Goal: Task Accomplishment & Management: Complete application form

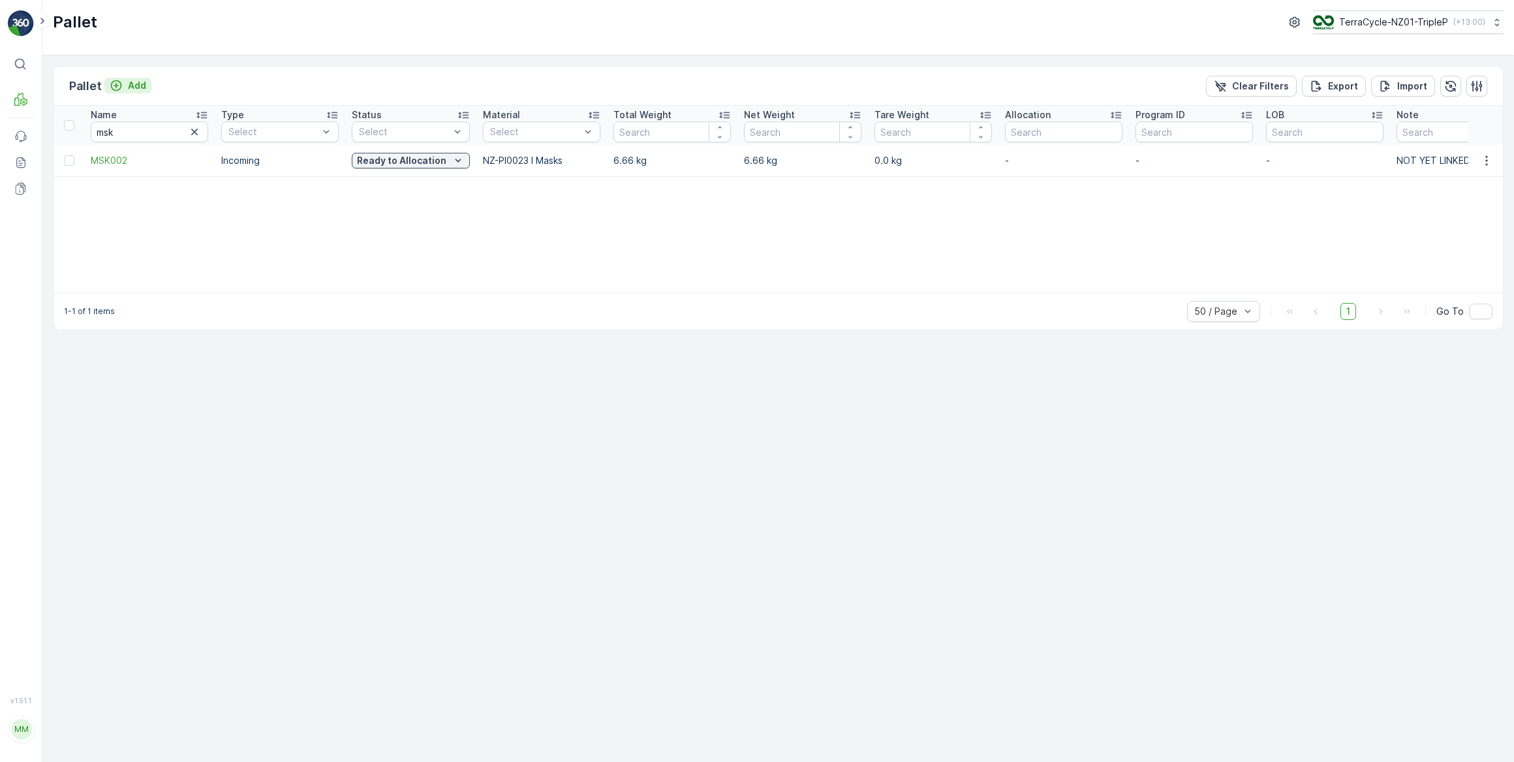
click at [142, 83] on p "Add" at bounding box center [137, 85] width 18 height 13
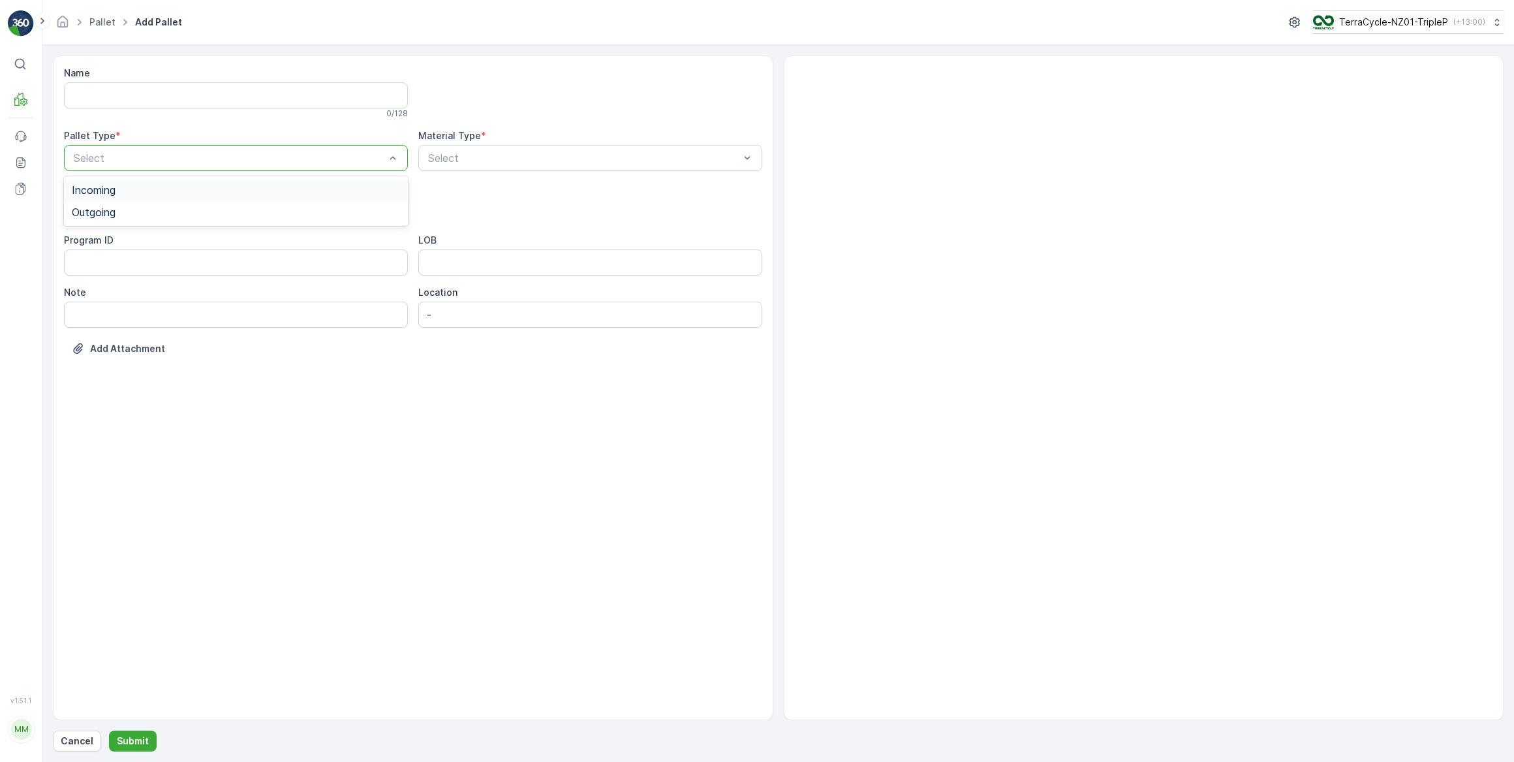
click at [90, 191] on span "Incoming" at bounding box center [94, 190] width 44 height 12
click at [91, 309] on span "Pallet" at bounding box center [85, 309] width 27 height 12
type input "mixed"
click at [531, 191] on span "NZ-PI0036 I Mixed Plastic" at bounding box center [491, 190] width 131 height 12
click at [143, 737] on p "Submit" at bounding box center [133, 740] width 32 height 13
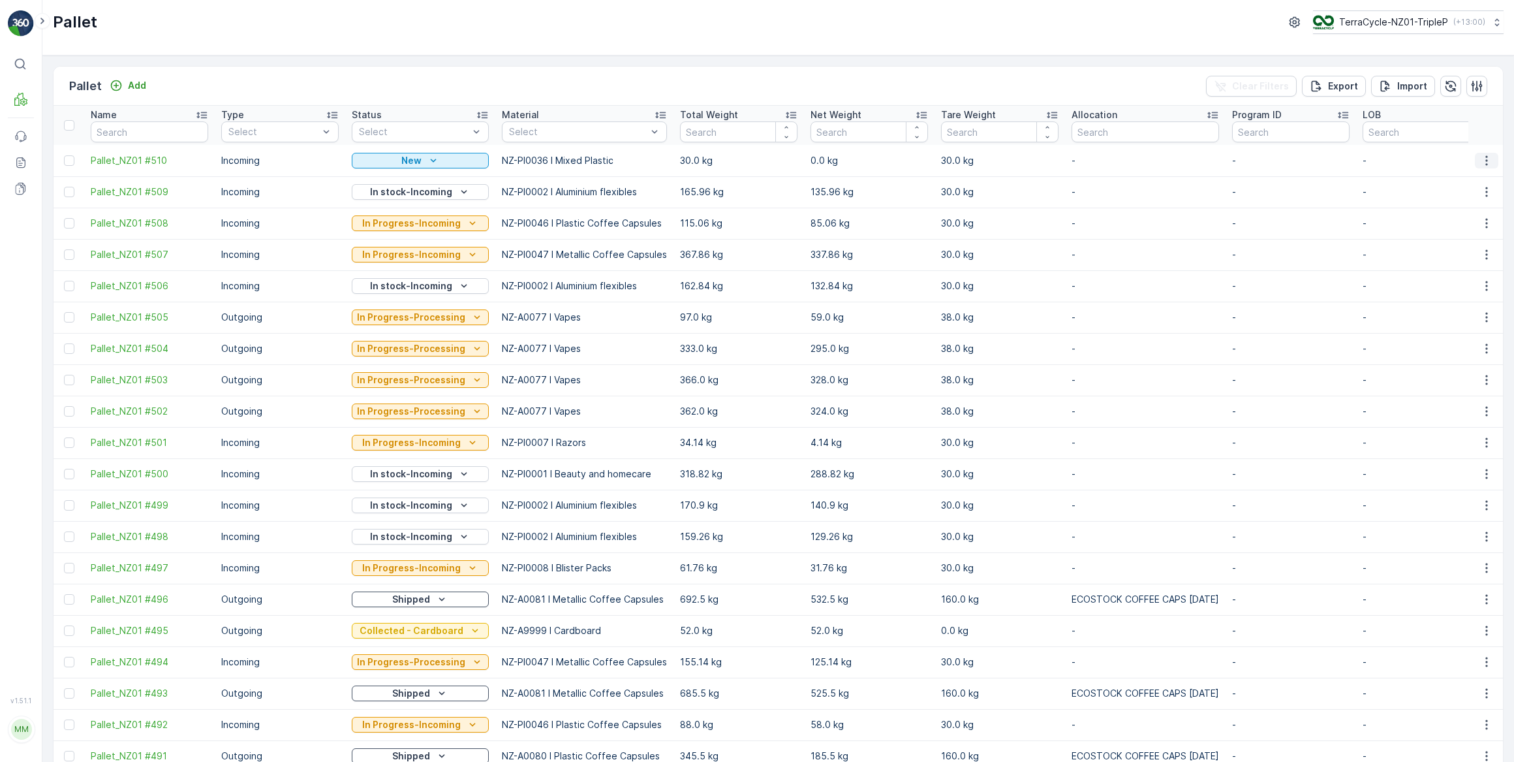
click at [1485, 161] on icon "button" at bounding box center [1486, 160] width 2 height 10
click at [1452, 252] on span "Print QR" at bounding box center [1451, 252] width 36 height 13
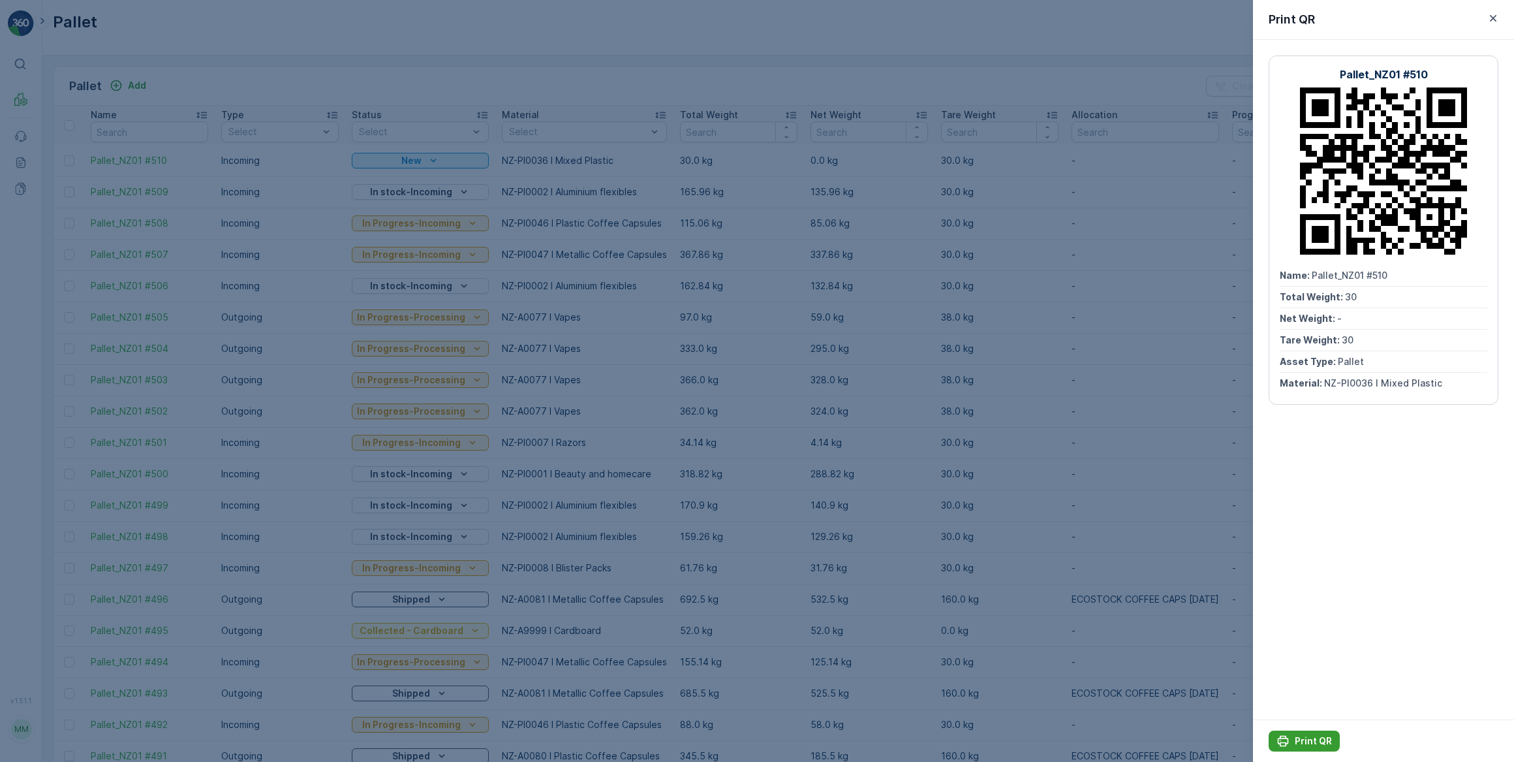
click at [1307, 741] on p "Print QR" at bounding box center [1313, 740] width 37 height 13
click at [1494, 18] on icon "button" at bounding box center [1493, 18] width 7 height 7
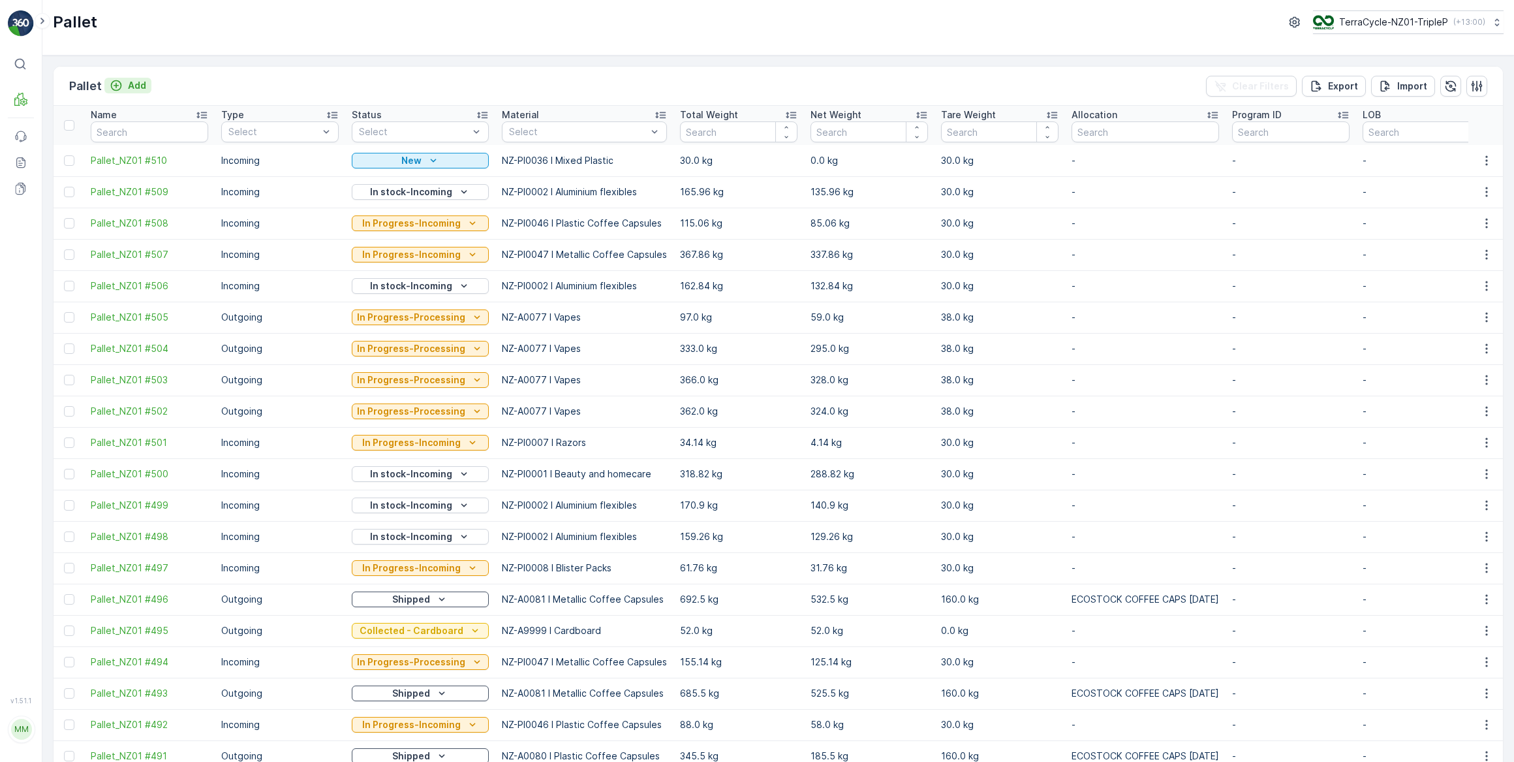
click at [136, 81] on p "Add" at bounding box center [137, 85] width 18 height 13
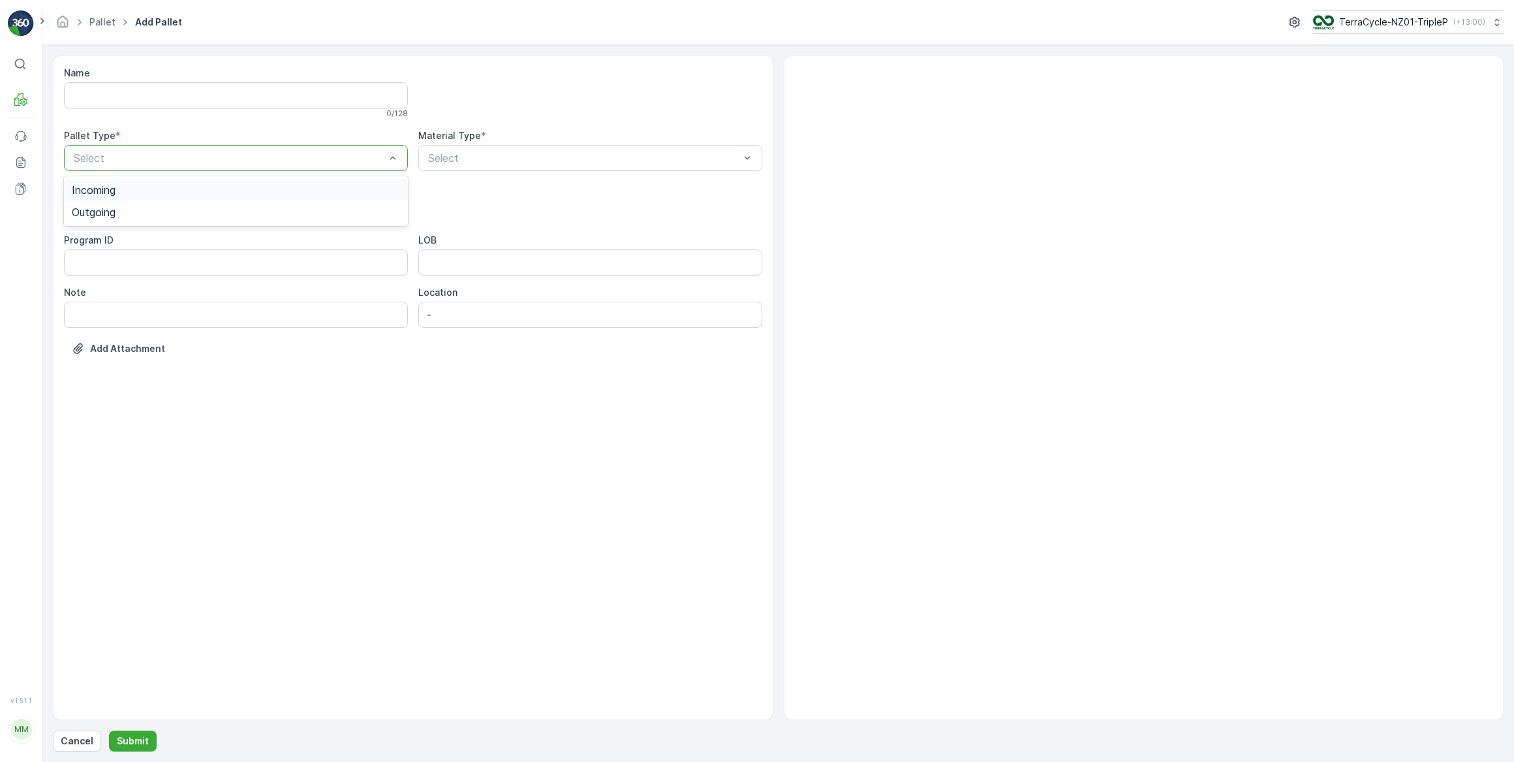
drag, startPoint x: 102, startPoint y: 189, endPoint x: 108, endPoint y: 181, distance: 10.2
click at [104, 187] on span "Incoming" at bounding box center [94, 190] width 44 height 12
click at [111, 198] on div "Select" at bounding box center [236, 210] width 344 height 26
click at [87, 308] on span "Pallet" at bounding box center [85, 309] width 27 height 12
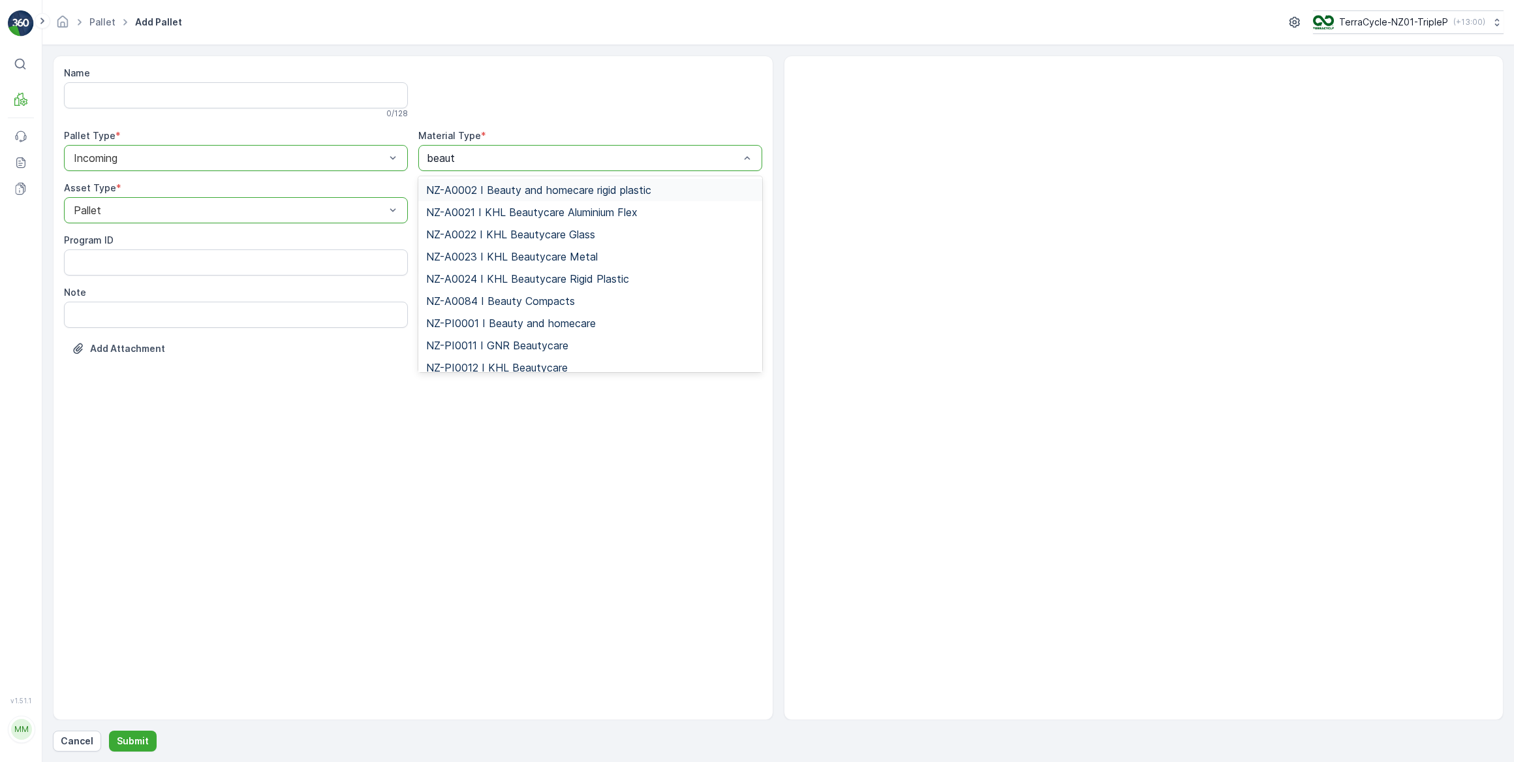
type input "beauty"
click at [555, 322] on span "NZ-PI0001 I Beauty and homecare" at bounding box center [511, 323] width 170 height 12
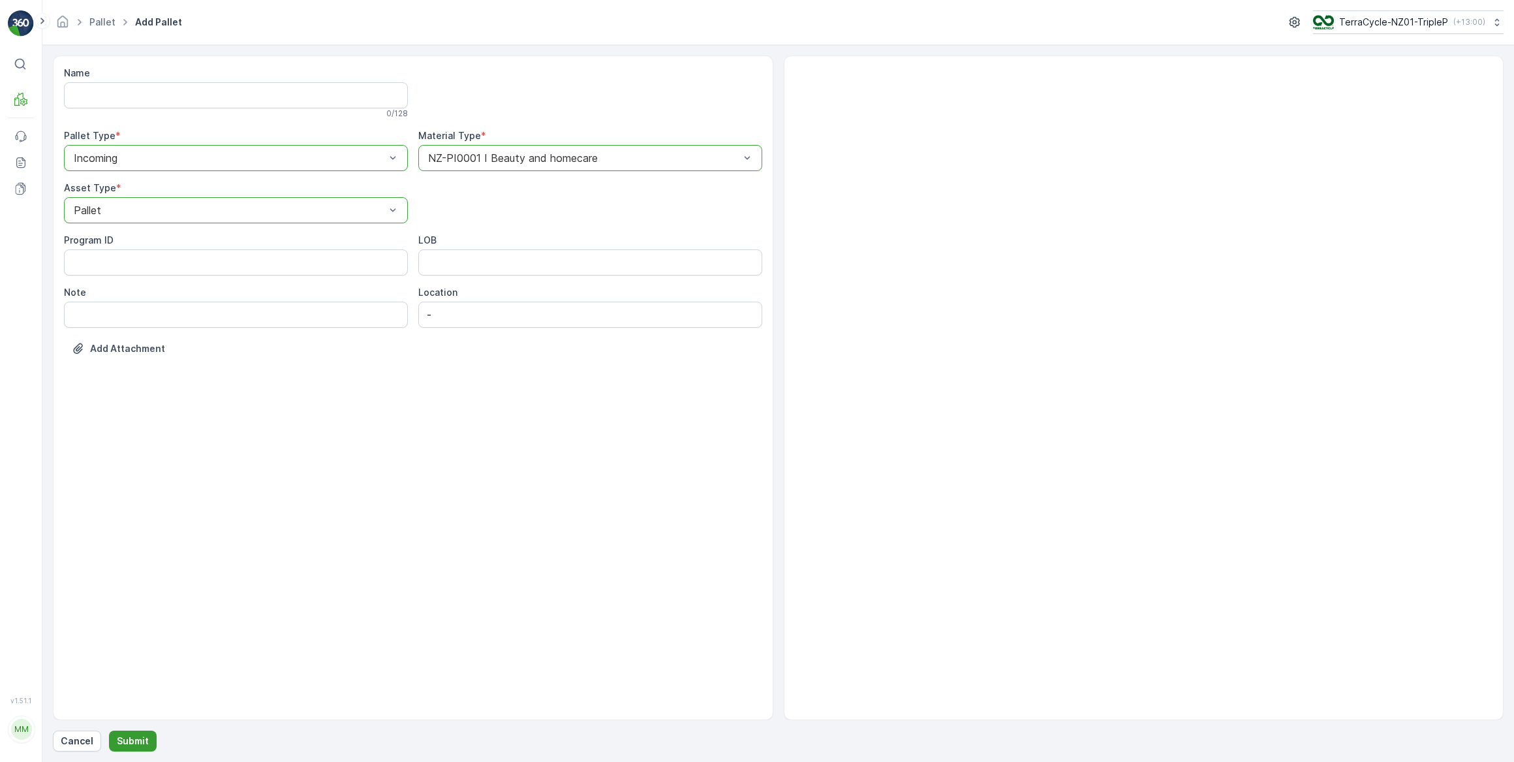
click at [123, 737] on p "Submit" at bounding box center [133, 740] width 32 height 13
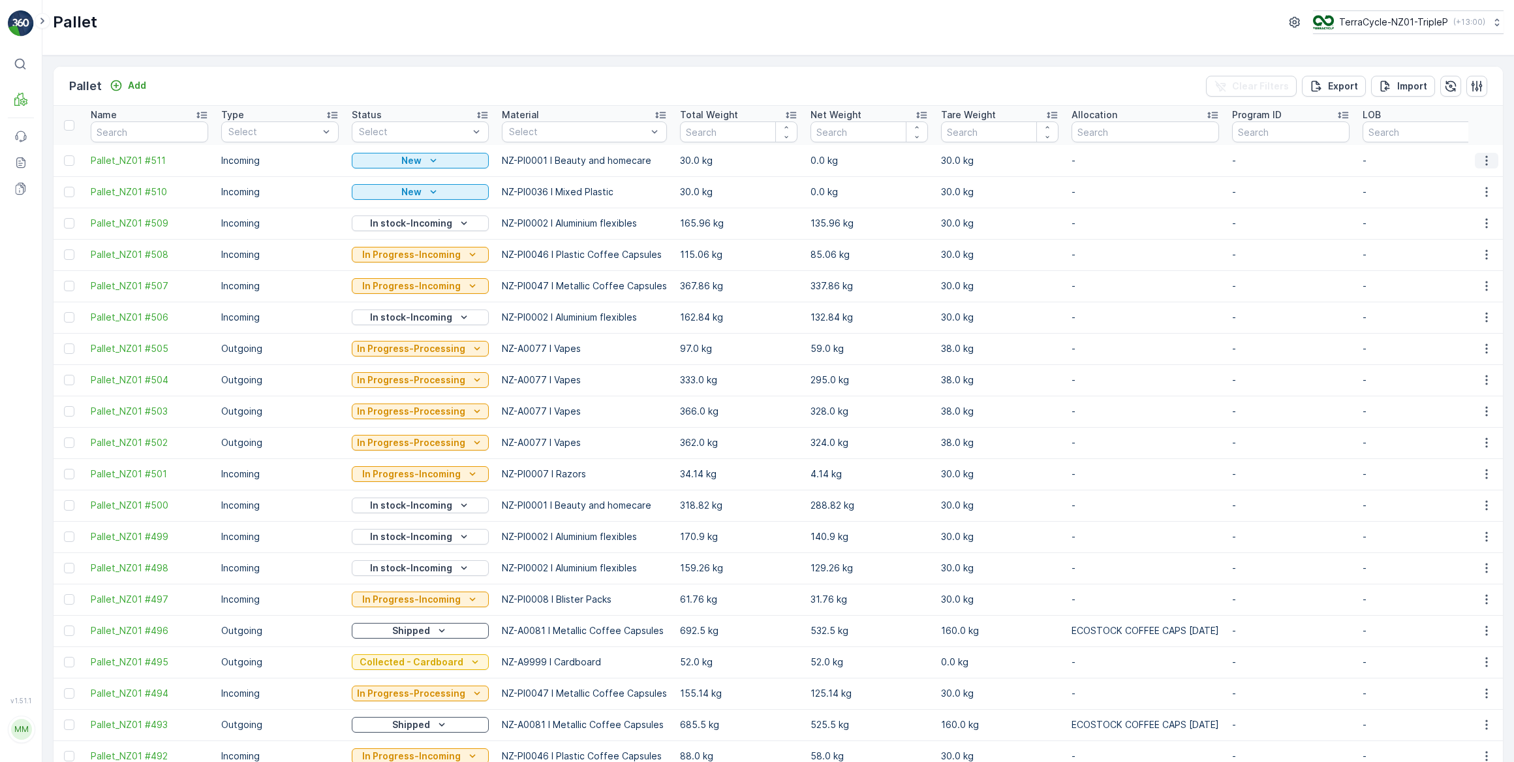
click at [1487, 164] on icon "button" at bounding box center [1486, 160] width 13 height 13
click at [1452, 253] on span "Print QR" at bounding box center [1451, 252] width 36 height 13
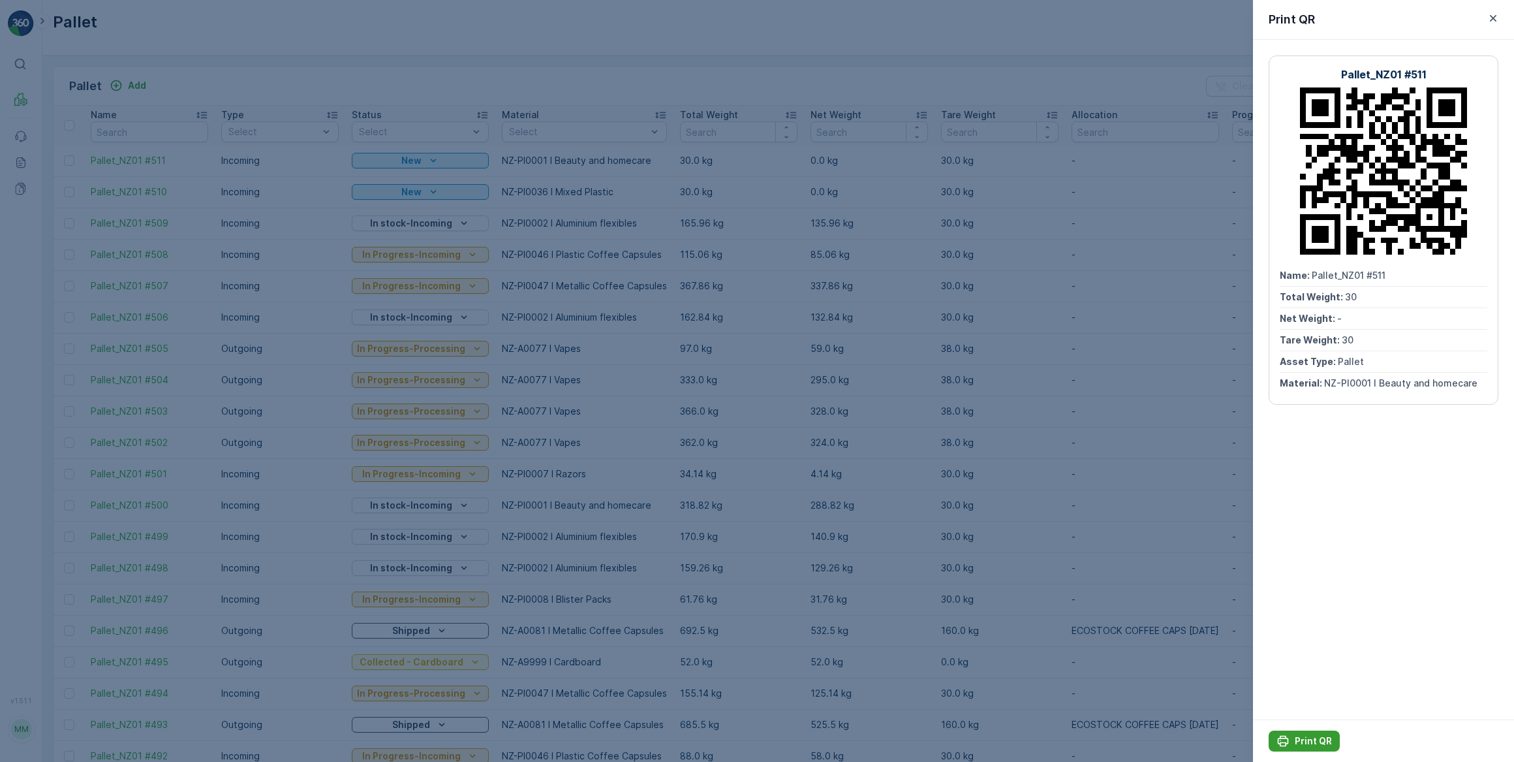
click at [1315, 740] on p "Print QR" at bounding box center [1313, 740] width 37 height 13
click at [1493, 17] on icon "button" at bounding box center [1493, 18] width 13 height 13
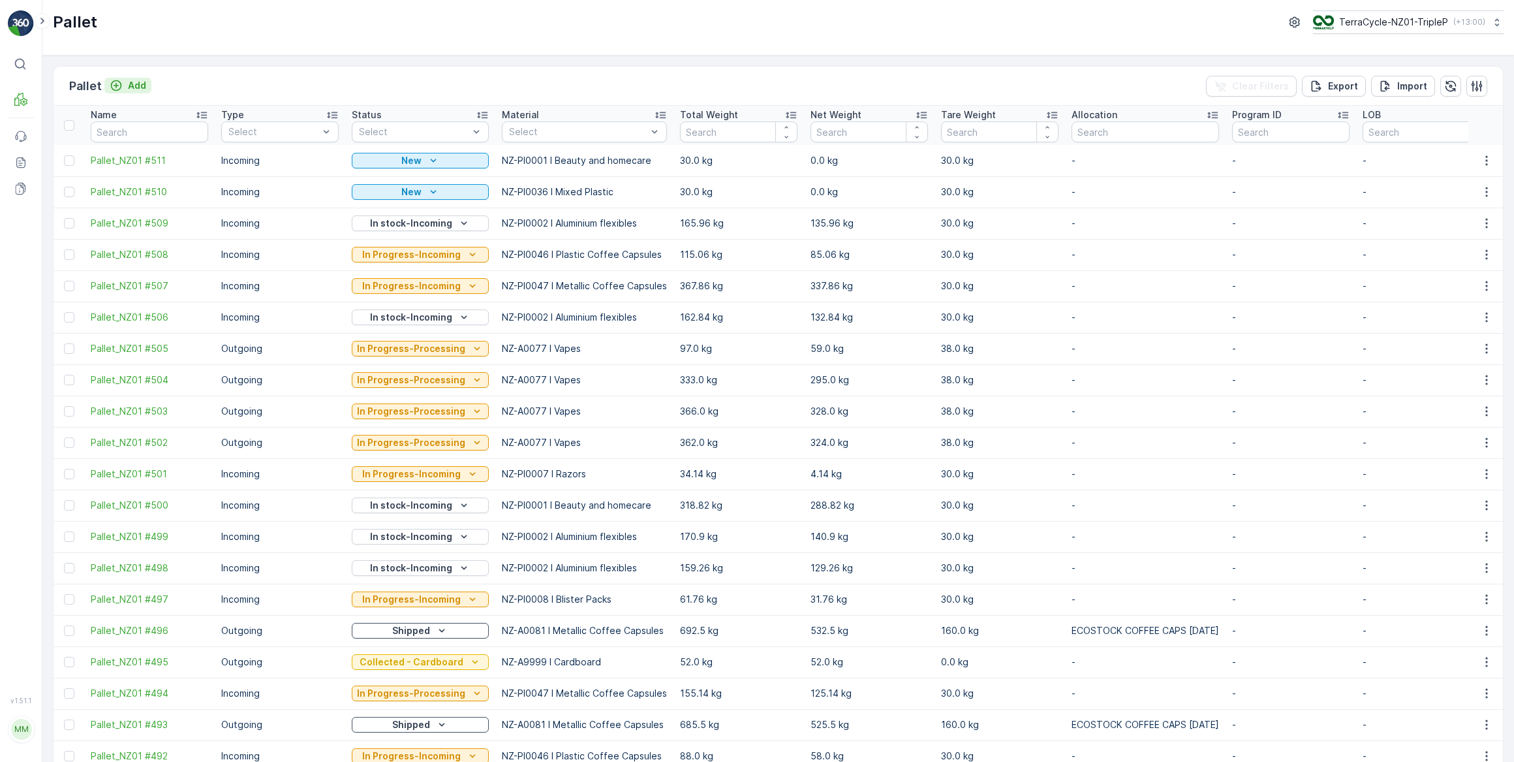
click at [140, 85] on p "Add" at bounding box center [137, 85] width 18 height 13
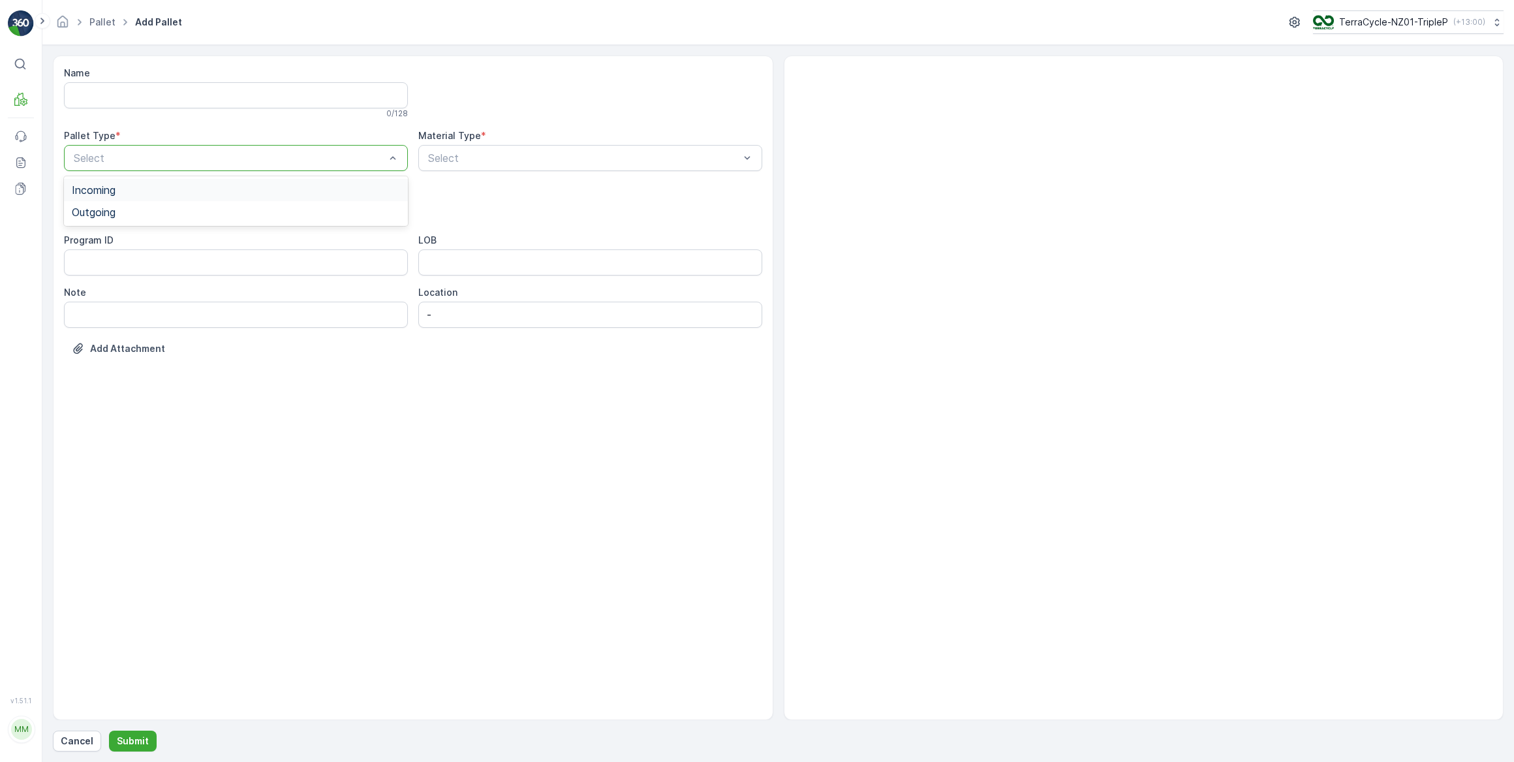
click at [106, 190] on span "Incoming" at bounding box center [94, 190] width 44 height 12
click at [78, 300] on div "Pallet" at bounding box center [236, 309] width 344 height 22
type input "home"
click at [527, 235] on span "NZ-PI0032 I Home and Office" at bounding box center [500, 234] width 148 height 12
click at [137, 741] on p "Submit" at bounding box center [133, 740] width 32 height 13
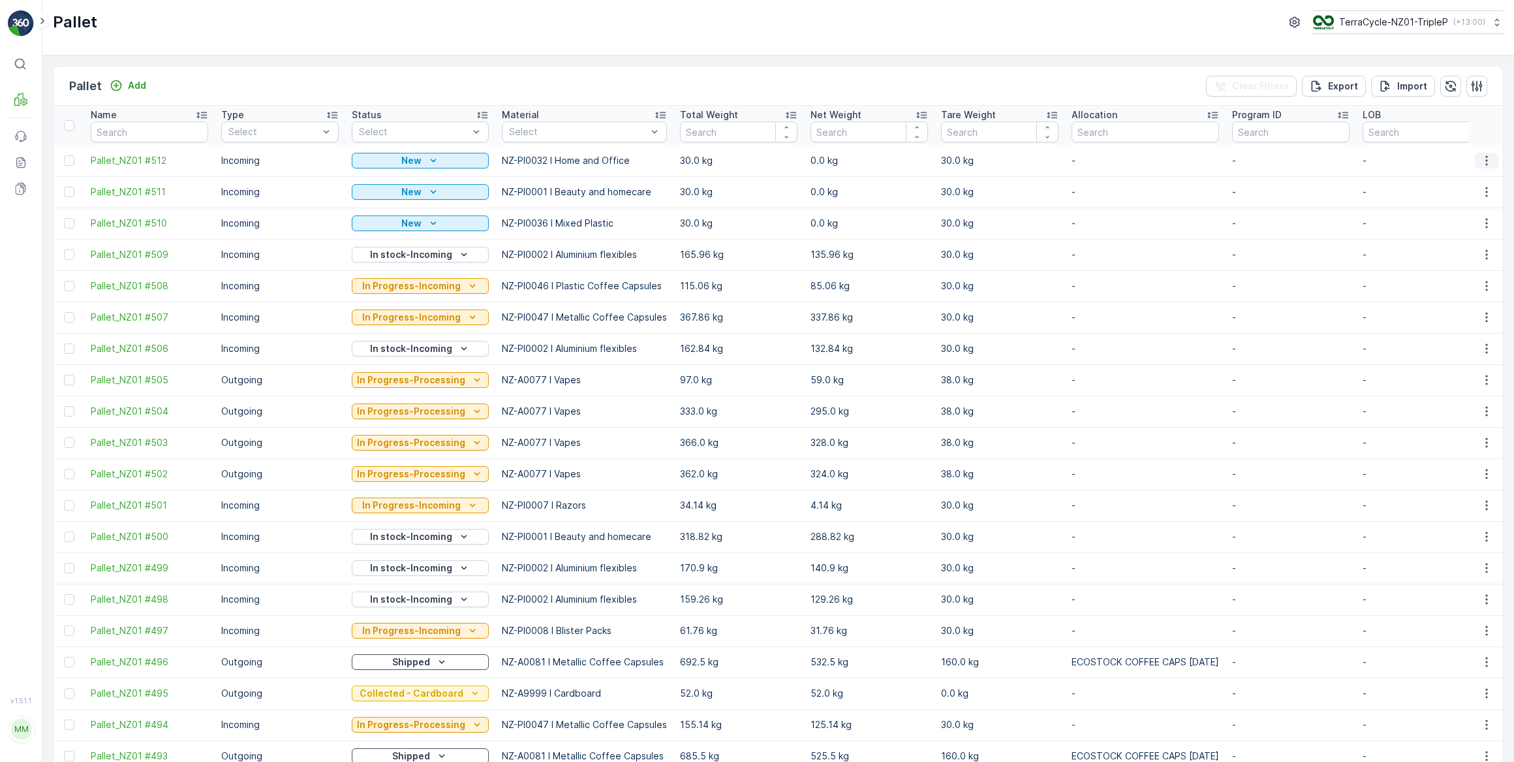
click at [1483, 162] on icon "button" at bounding box center [1486, 160] width 13 height 13
click at [1459, 254] on span "Print QR" at bounding box center [1451, 252] width 36 height 13
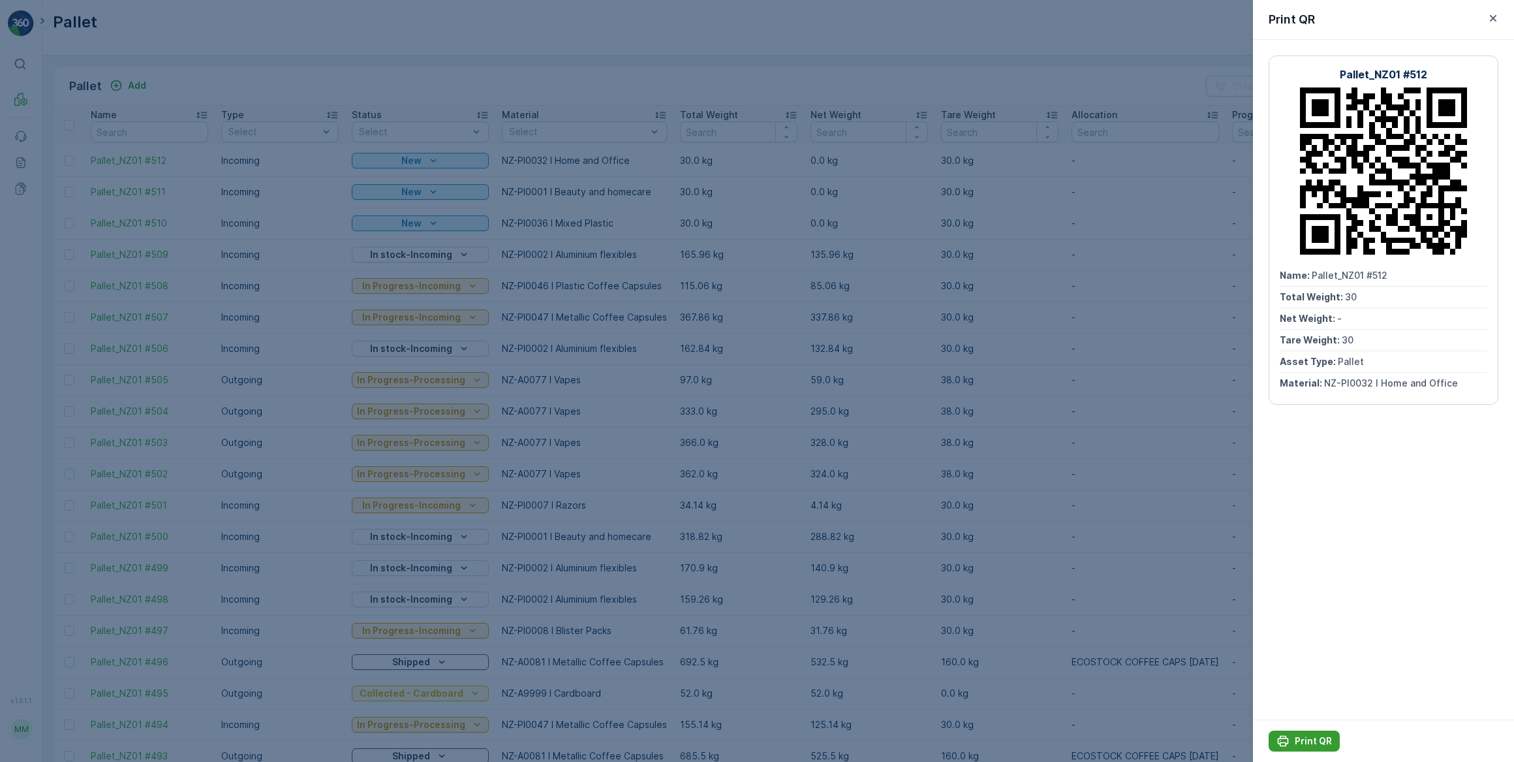
click at [1316, 739] on p "Print QR" at bounding box center [1313, 740] width 37 height 13
click at [1493, 18] on icon "button" at bounding box center [1493, 18] width 7 height 7
